Goal: Information Seeking & Learning: Check status

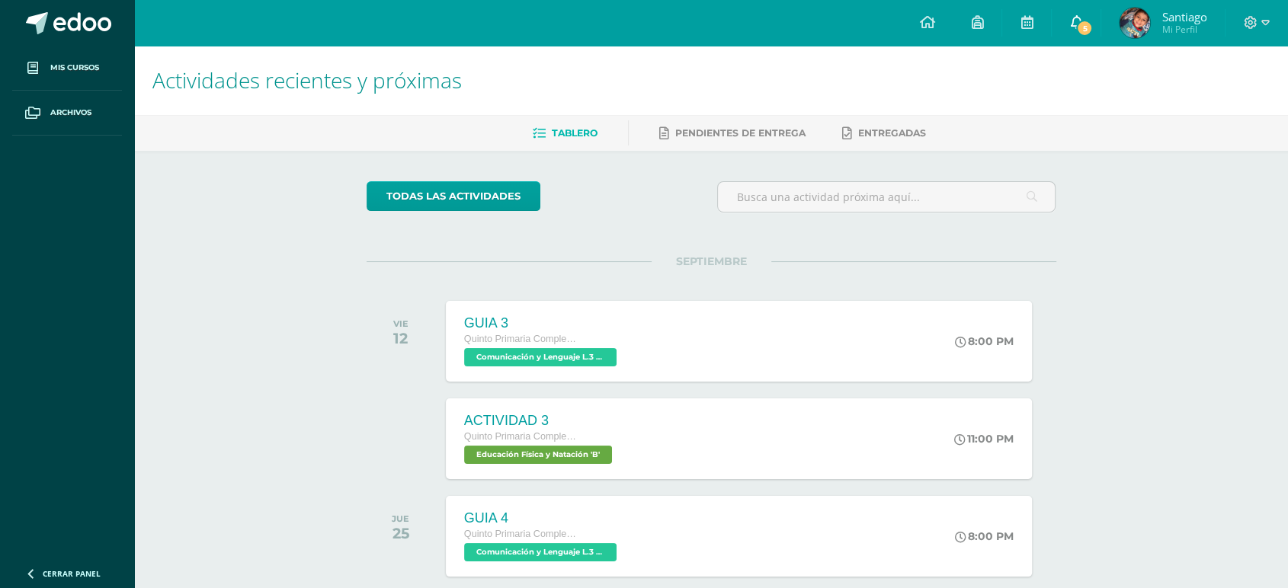
click at [1072, 27] on icon at bounding box center [1076, 22] width 12 height 14
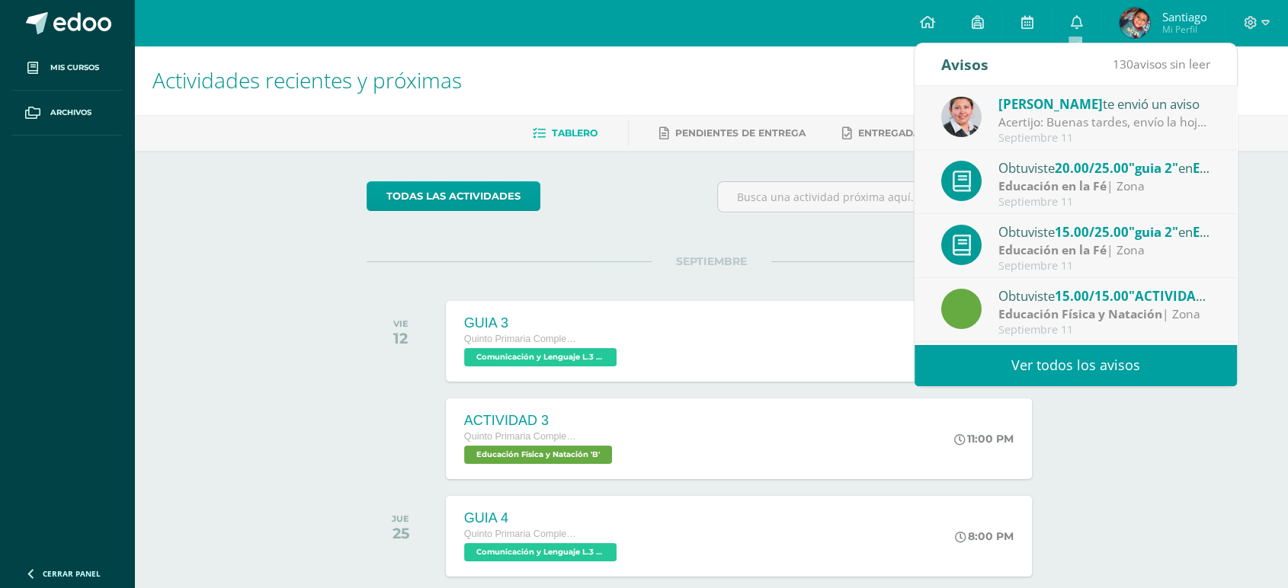
click at [1104, 127] on div "Acertijo: Buenas tardes, envío la hoja con el ejercicio de pensamiento lógico q…" at bounding box center [1105, 123] width 212 height 18
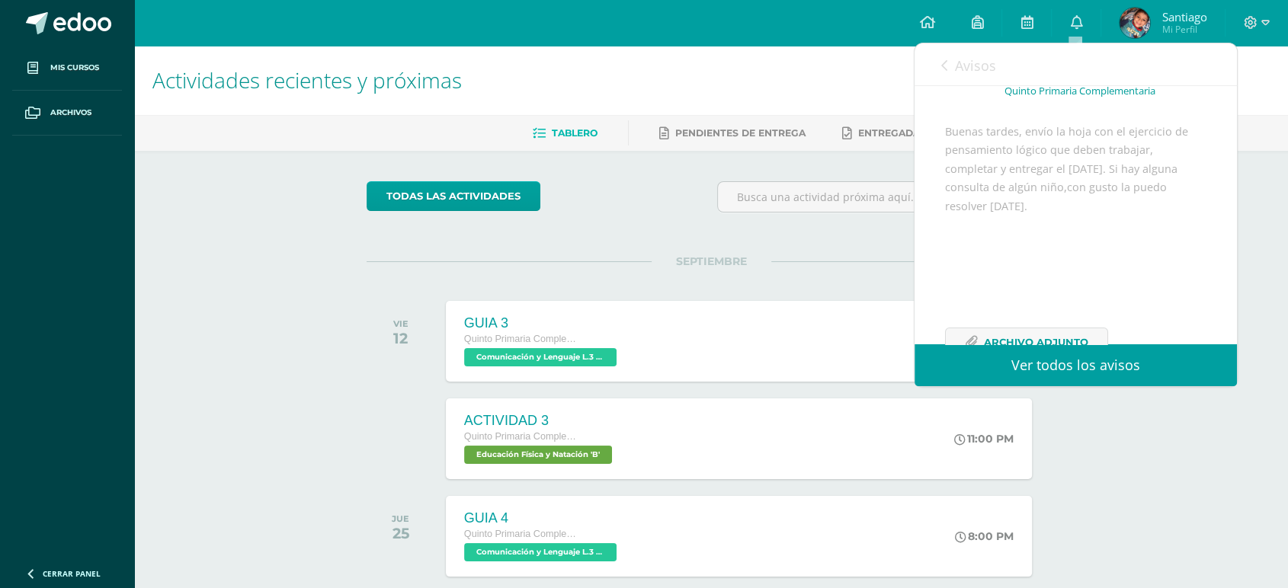
scroll to position [168, 0]
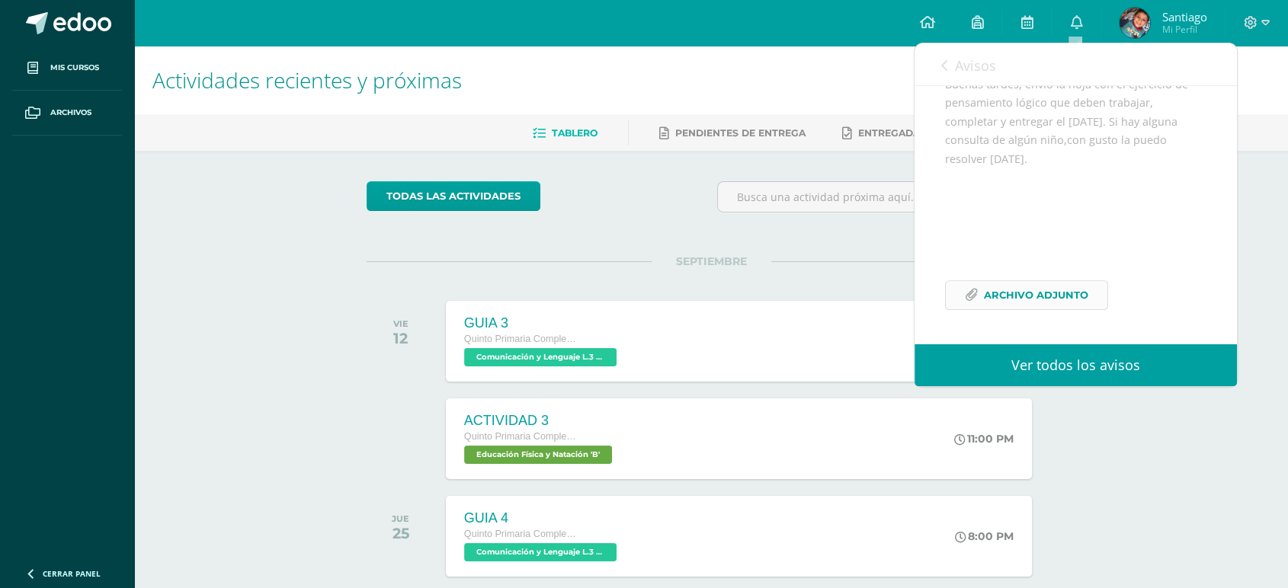
click at [1055, 293] on span "Archivo Adjunto" at bounding box center [1036, 295] width 104 height 28
click at [1081, 30] on link "0" at bounding box center [1076, 23] width 49 height 46
click at [1079, 24] on icon at bounding box center [1076, 22] width 12 height 14
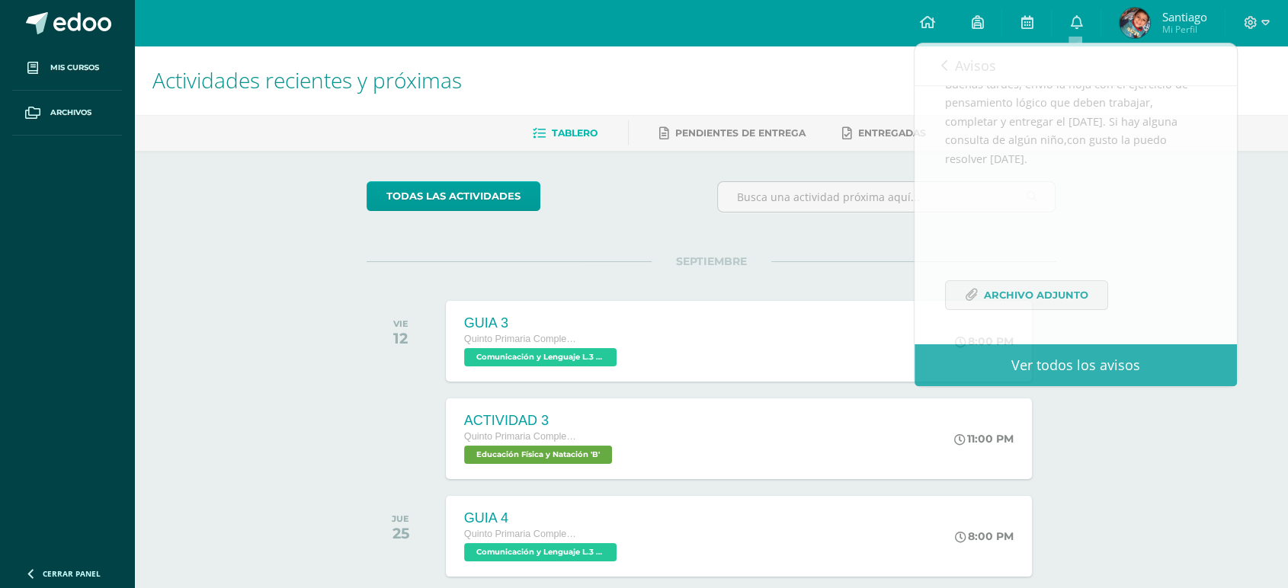
click at [879, 83] on h1 "Actividades recientes y próximas" at bounding box center [710, 80] width 1117 height 69
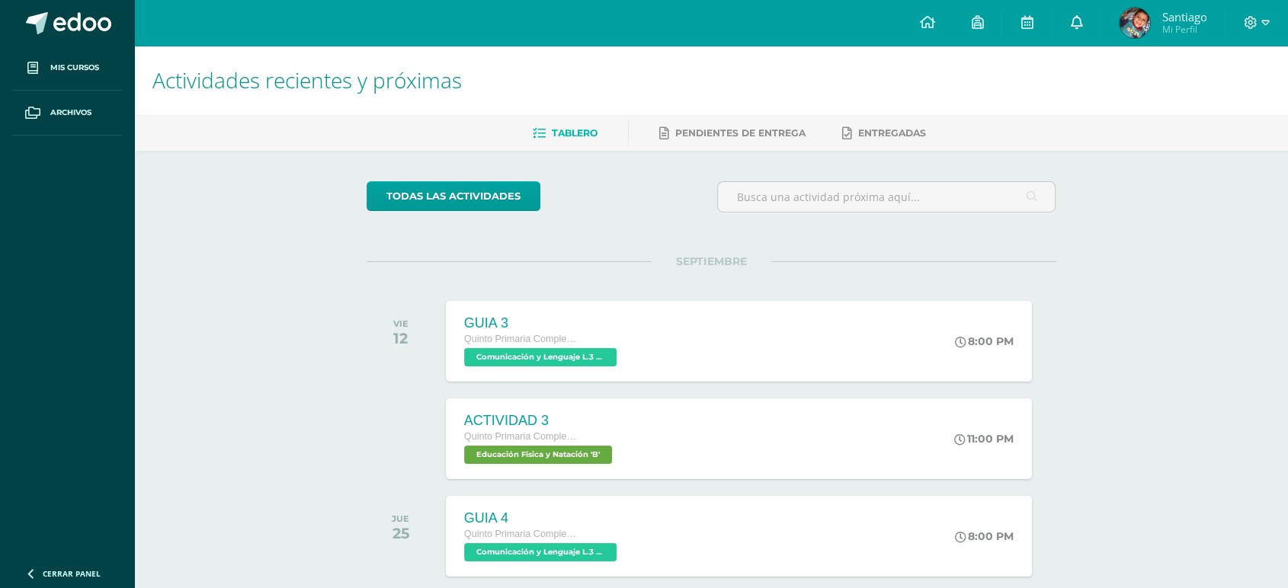
click at [1083, 18] on link "0" at bounding box center [1076, 23] width 49 height 46
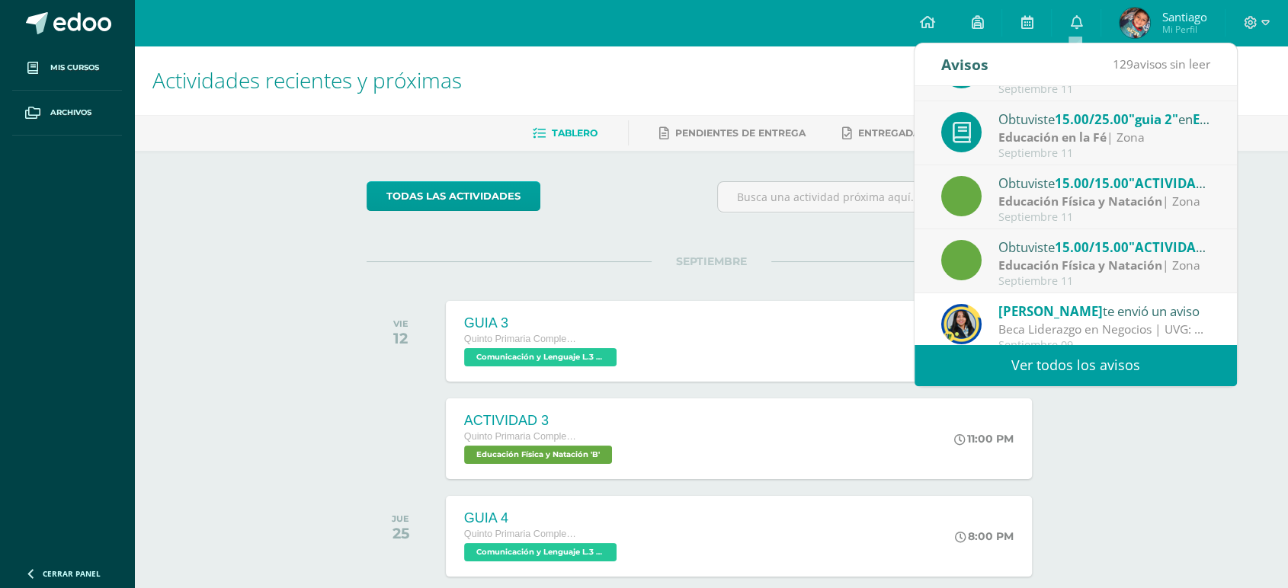
scroll to position [0, 0]
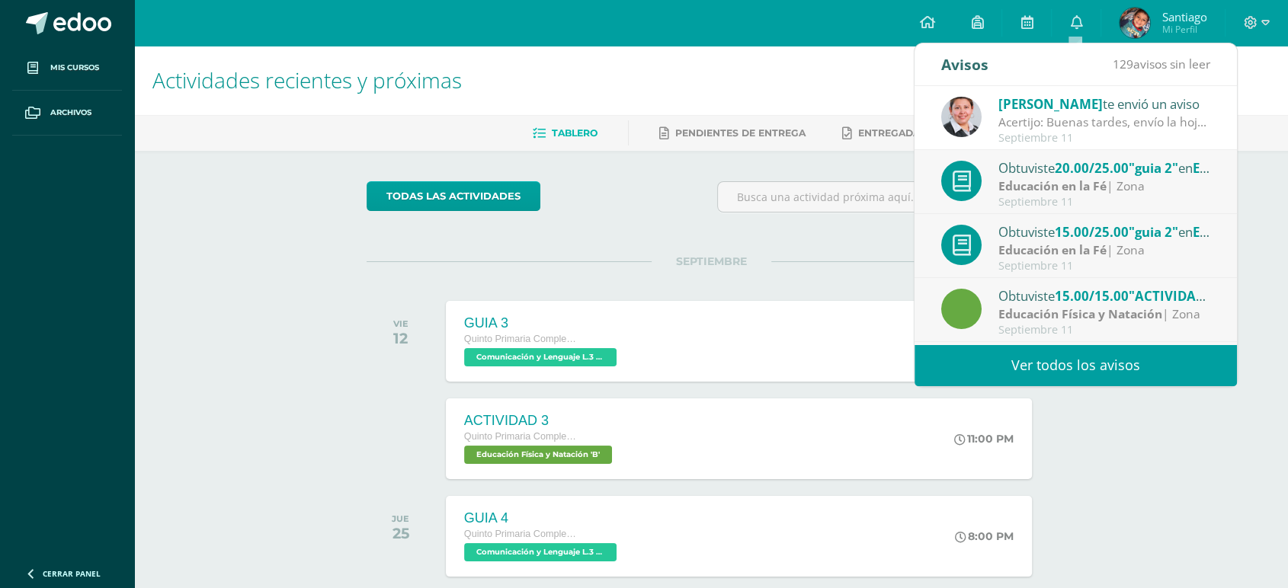
click at [1058, 189] on strong "Educación en la Fé" at bounding box center [1053, 186] width 108 height 17
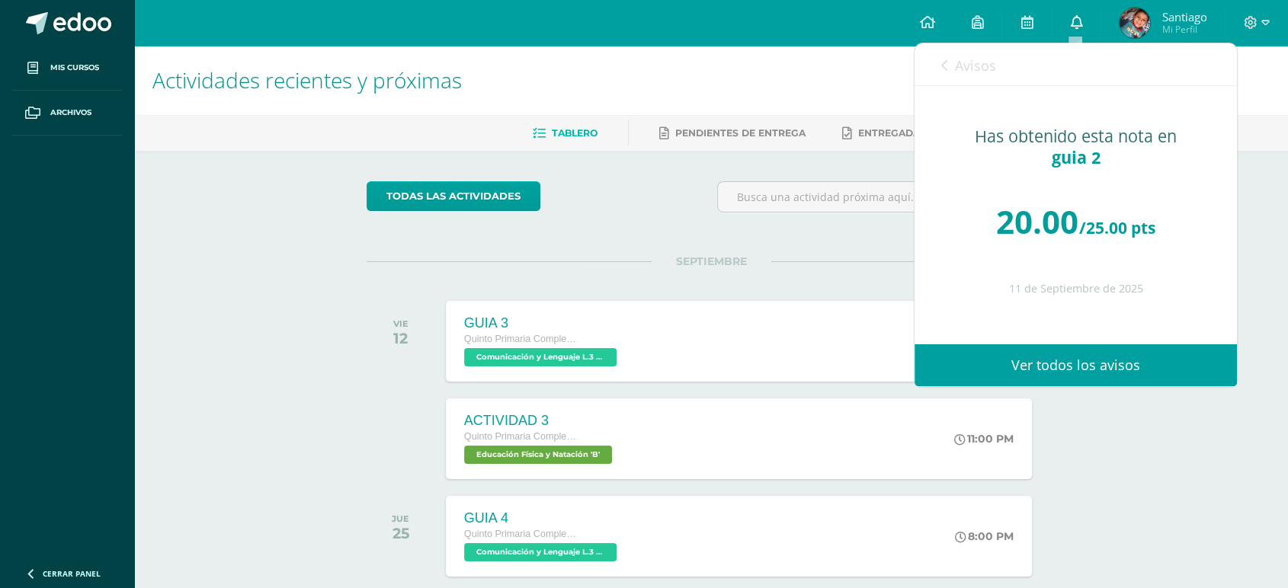
click at [1077, 23] on icon at bounding box center [1076, 22] width 12 height 14
drag, startPoint x: 750, startPoint y: 117, endPoint x: 771, endPoint y: 102, distance: 25.2
click at [750, 116] on div "Tablero Pendientes de entrega Entregadas" at bounding box center [729, 133] width 1191 height 36
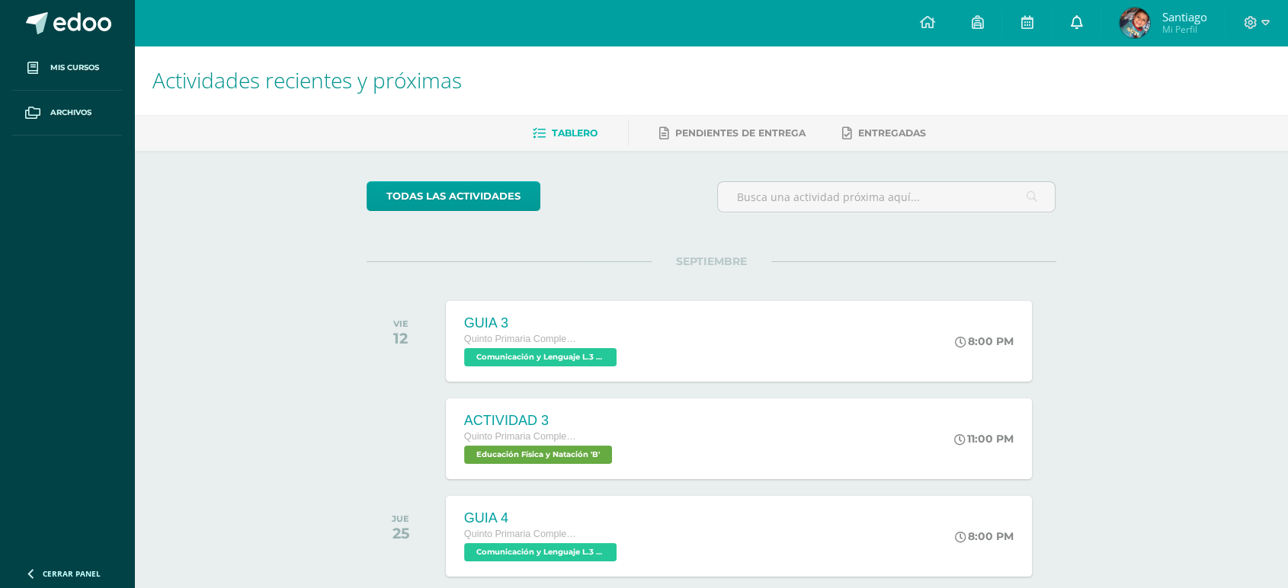
click at [1074, 23] on icon at bounding box center [1076, 22] width 12 height 14
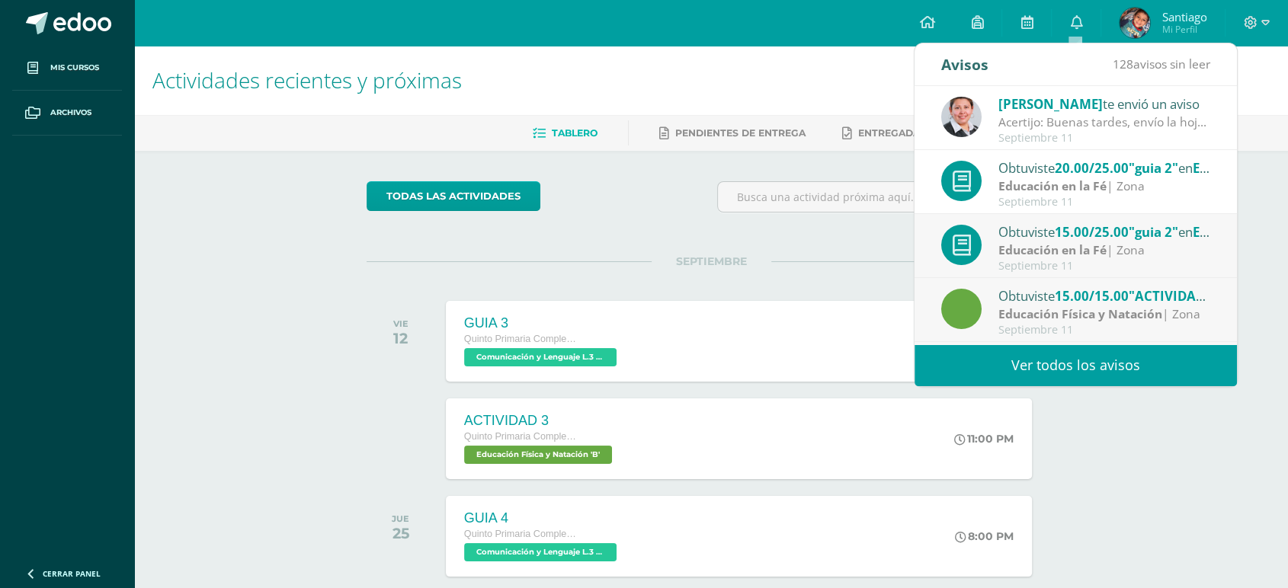
click at [1078, 245] on strong "Educación en la Fé" at bounding box center [1053, 250] width 108 height 17
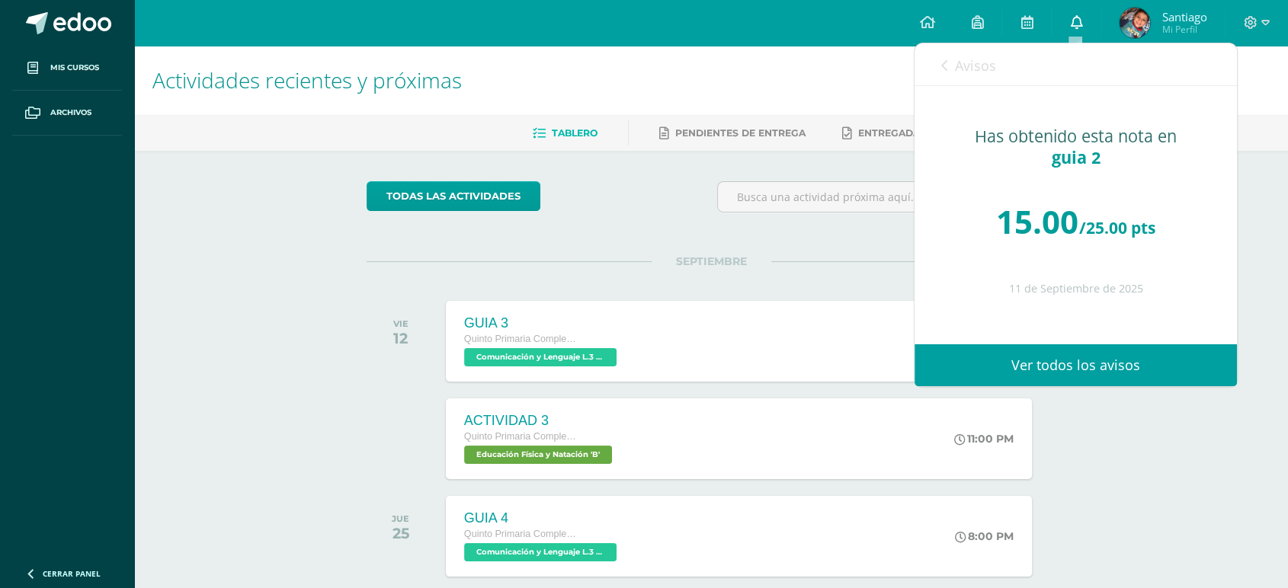
click at [1073, 20] on icon at bounding box center [1076, 22] width 12 height 14
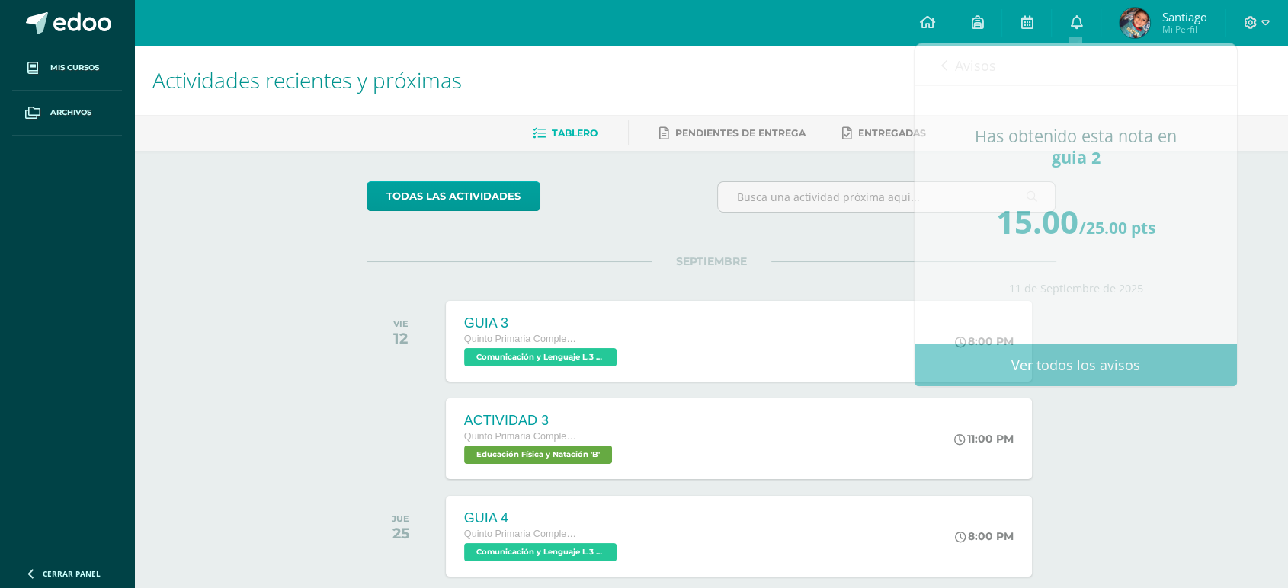
click at [866, 70] on h1 "Actividades recientes y próximas" at bounding box center [710, 80] width 1117 height 69
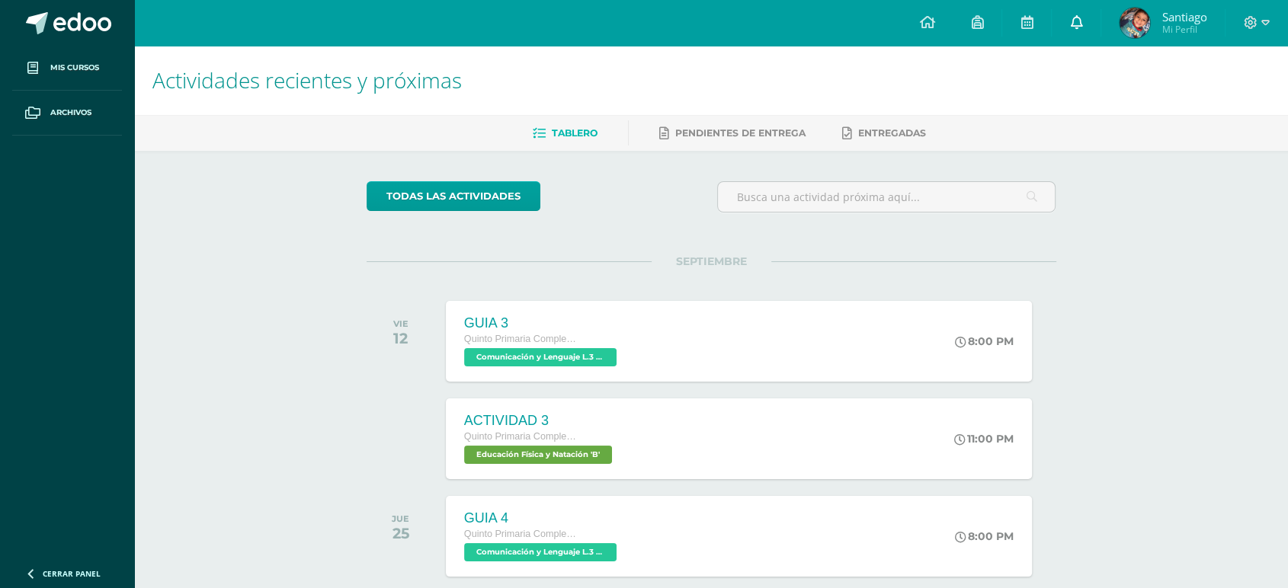
click at [1073, 18] on icon at bounding box center [1076, 22] width 12 height 14
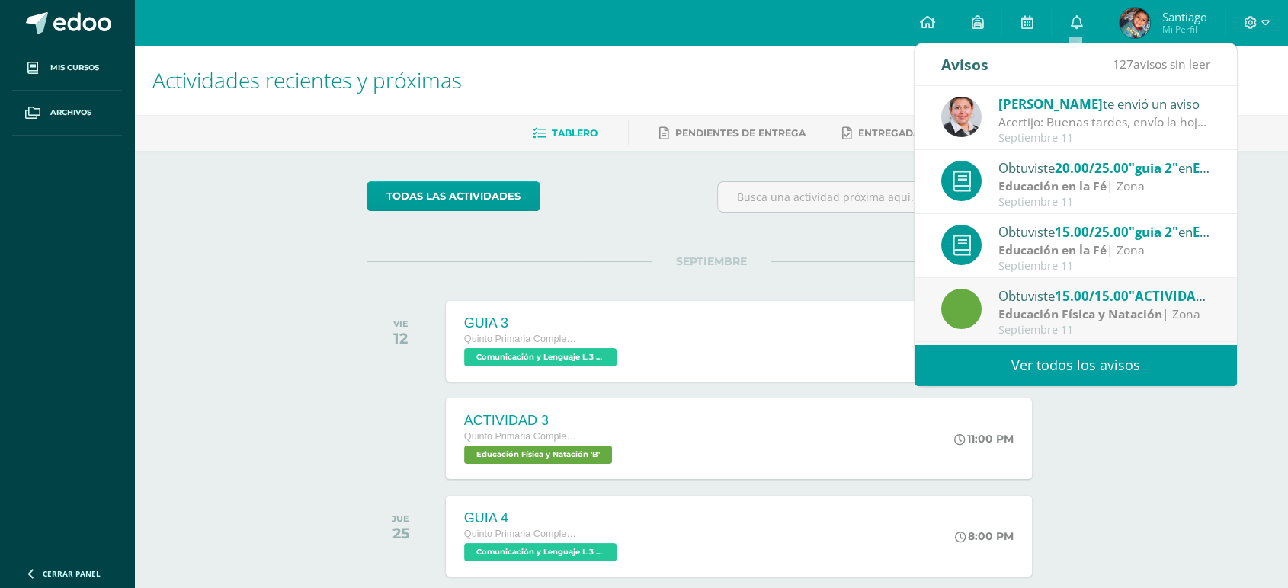
click at [1088, 181] on strong "Educación en la Fé" at bounding box center [1053, 186] width 108 height 17
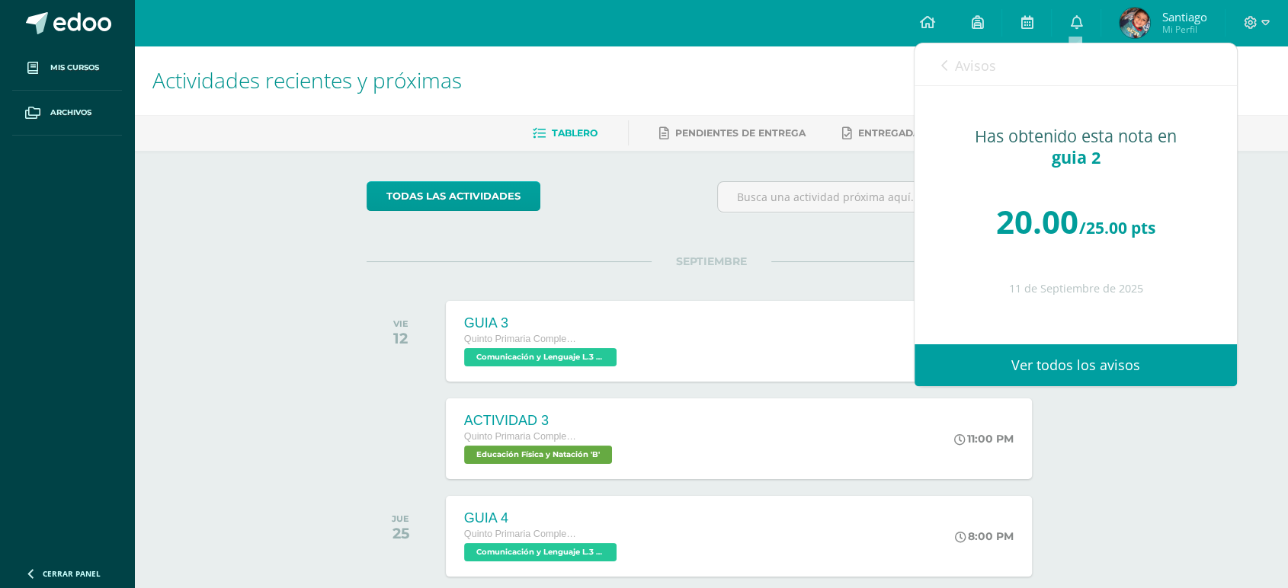
click at [853, 75] on h1 "Actividades recientes y próximas" at bounding box center [710, 80] width 1117 height 69
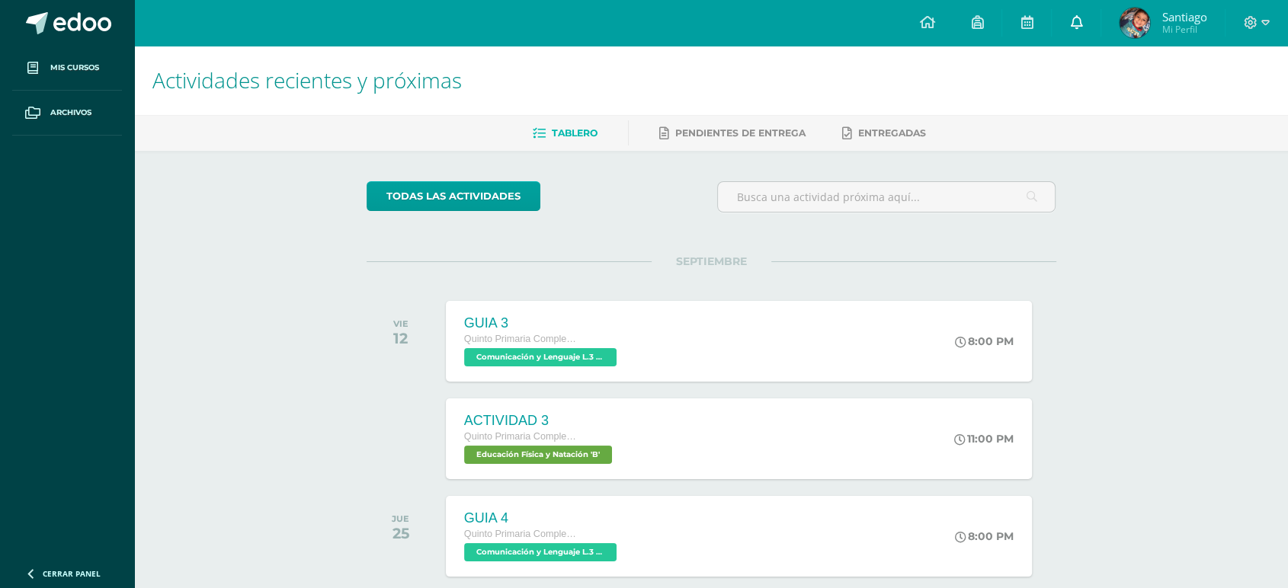
click at [1076, 27] on icon at bounding box center [1076, 22] width 12 height 14
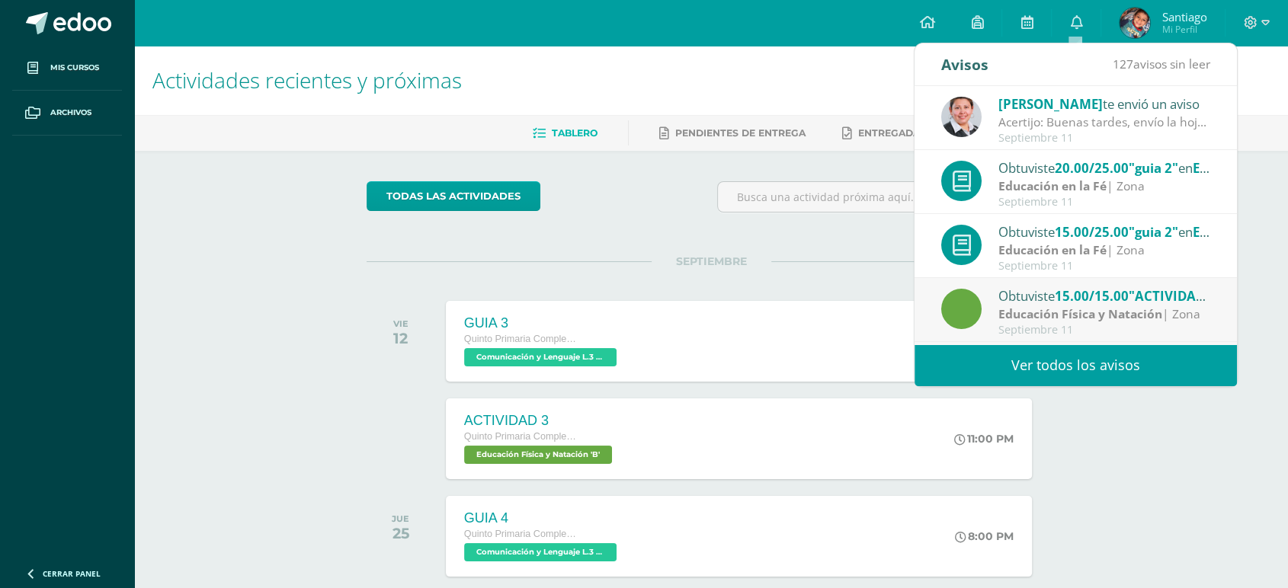
click at [1071, 243] on strong "Educación en la Fé" at bounding box center [1053, 250] width 108 height 17
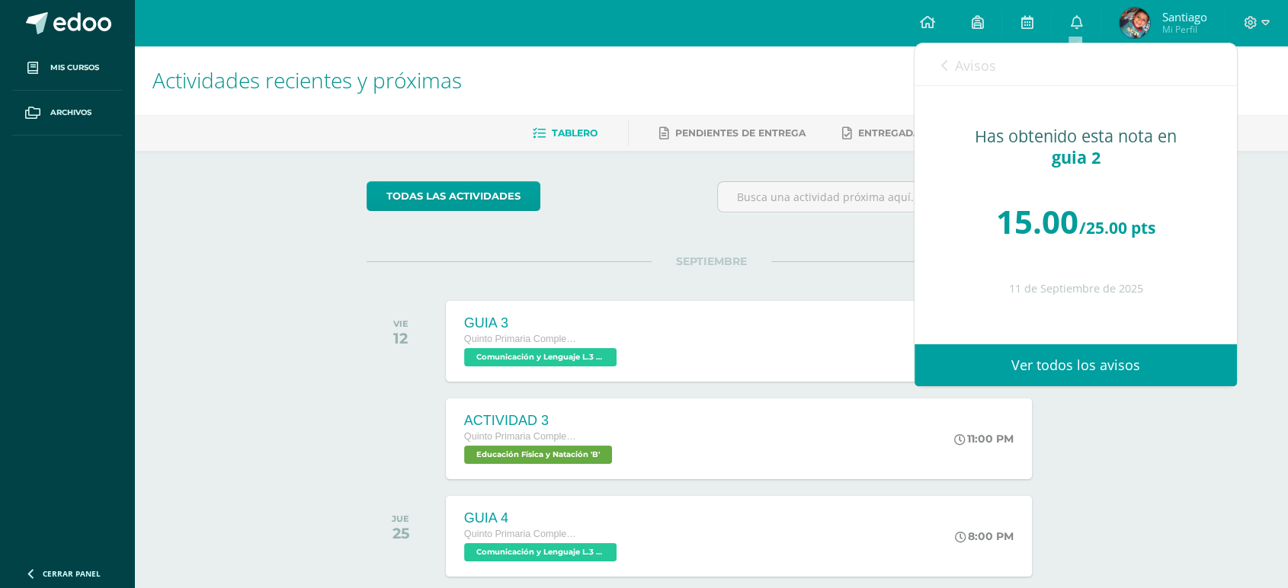
click at [808, 80] on h1 "Actividades recientes y próximas" at bounding box center [710, 80] width 1117 height 69
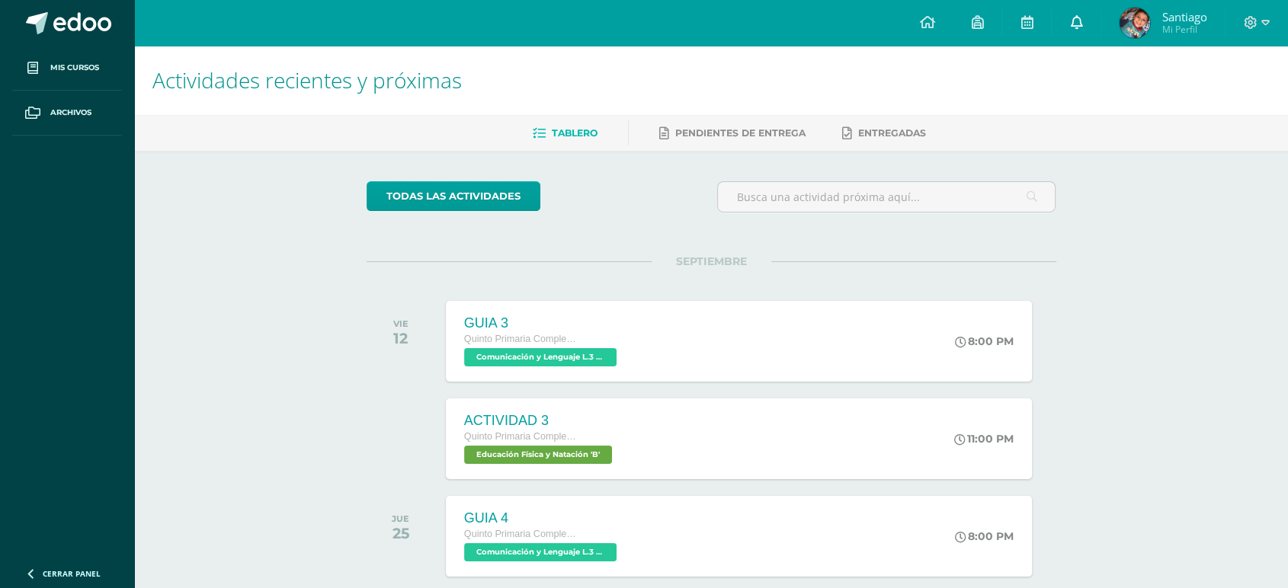
click at [1078, 21] on icon at bounding box center [1076, 22] width 12 height 14
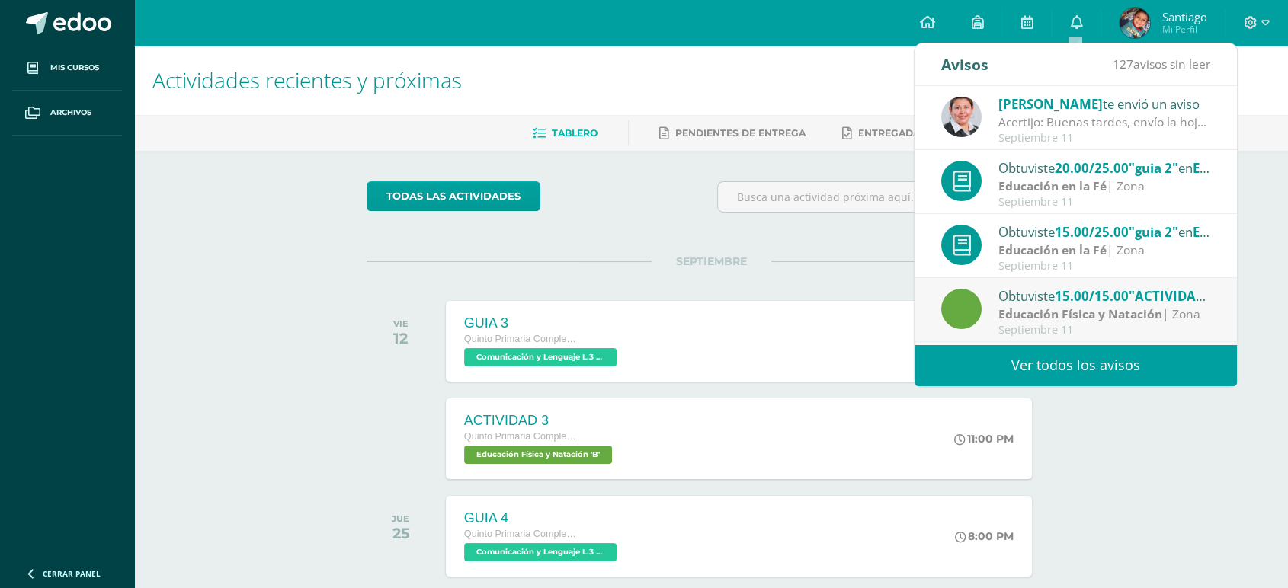
click at [1111, 306] on strong "Educación Física y Natación" at bounding box center [1081, 314] width 164 height 17
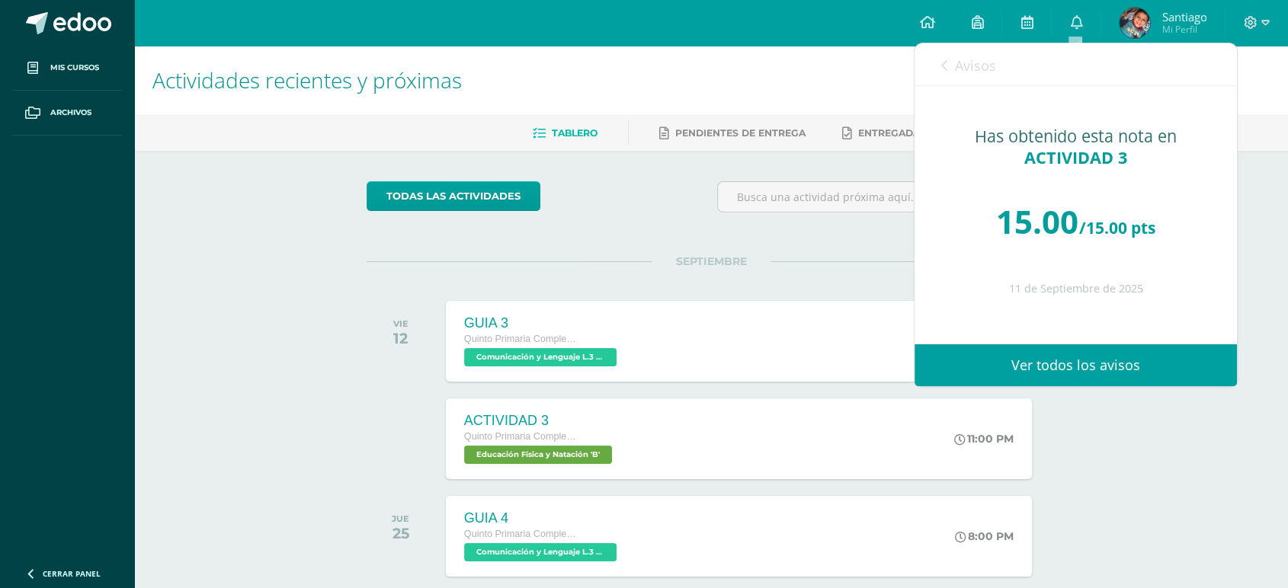
click at [863, 91] on h1 "Actividades recientes y próximas" at bounding box center [710, 80] width 1117 height 69
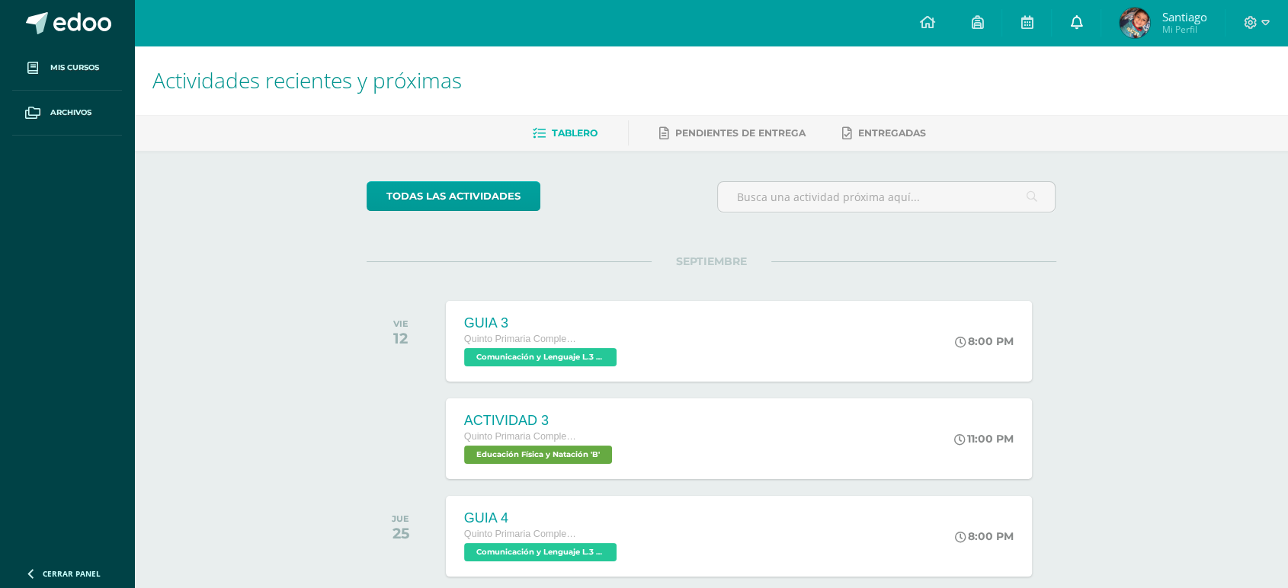
click at [1076, 23] on icon at bounding box center [1076, 22] width 12 height 14
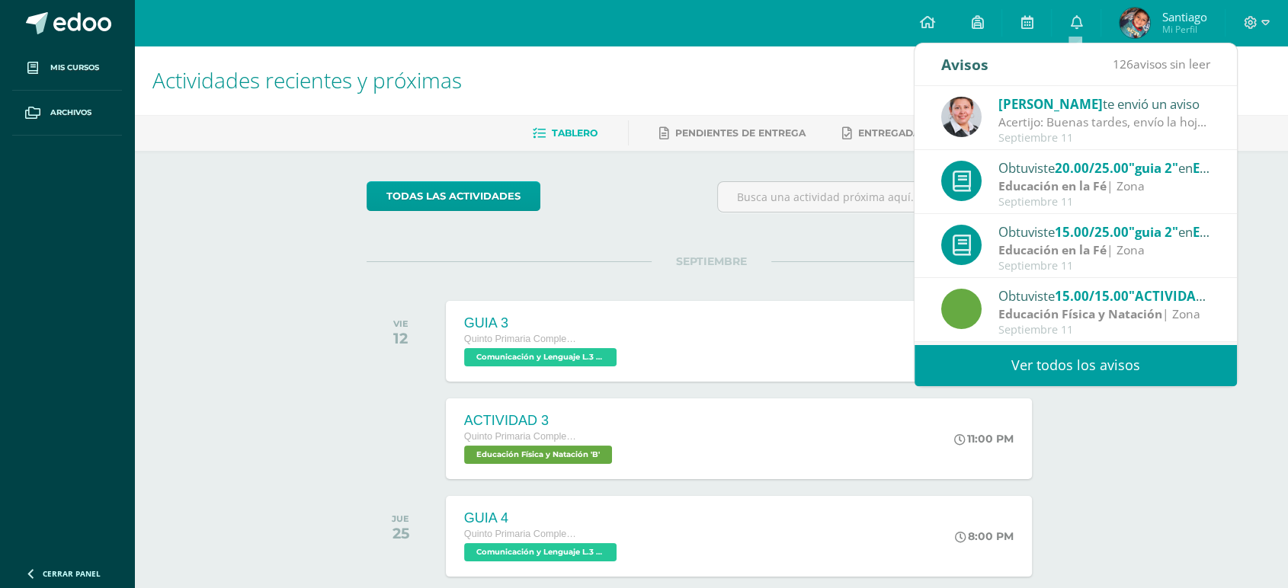
scroll to position [85, 0]
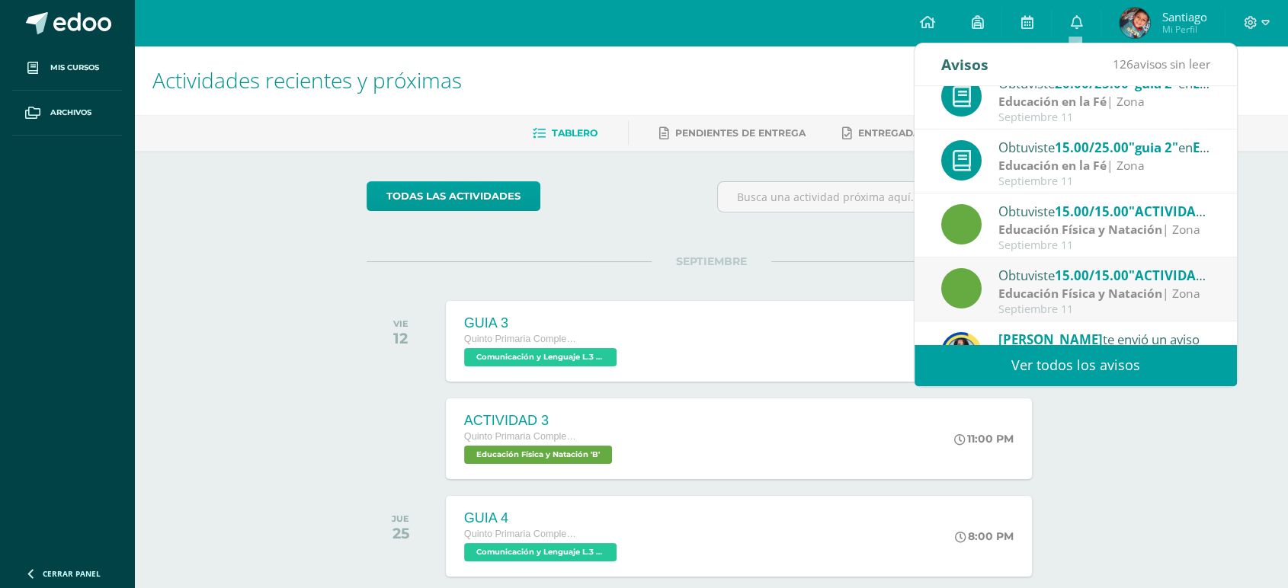
click at [1094, 299] on strong "Educación Física y Natación" at bounding box center [1081, 293] width 164 height 17
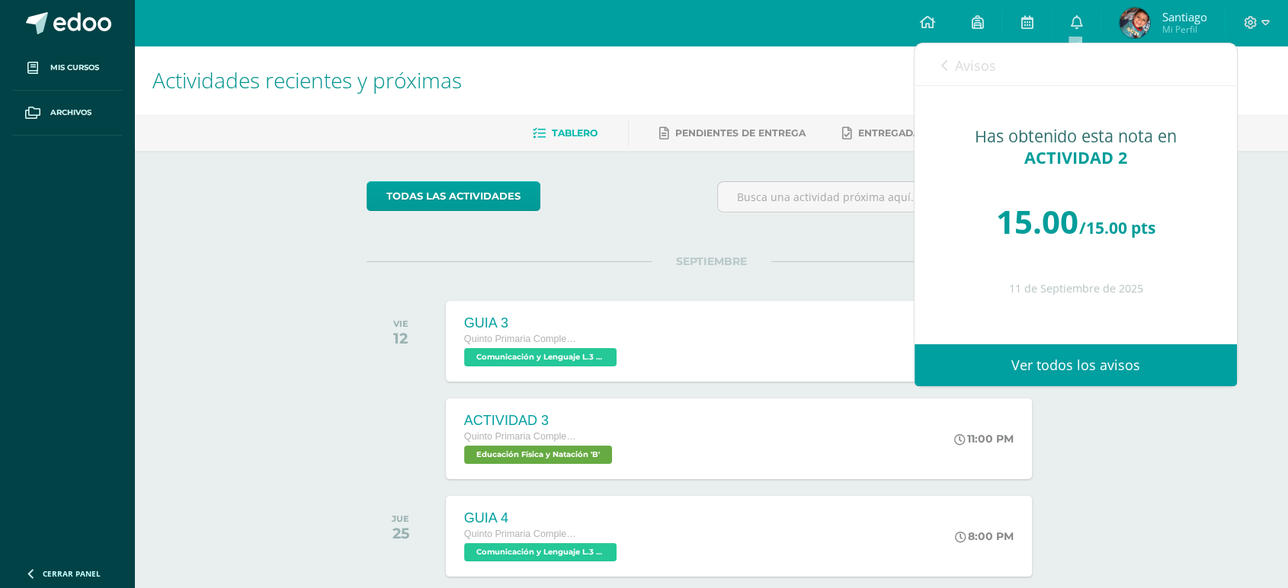
click at [854, 64] on h1 "Actividades recientes y próximas" at bounding box center [710, 80] width 1117 height 69
